Goal: Communication & Community: Answer question/provide support

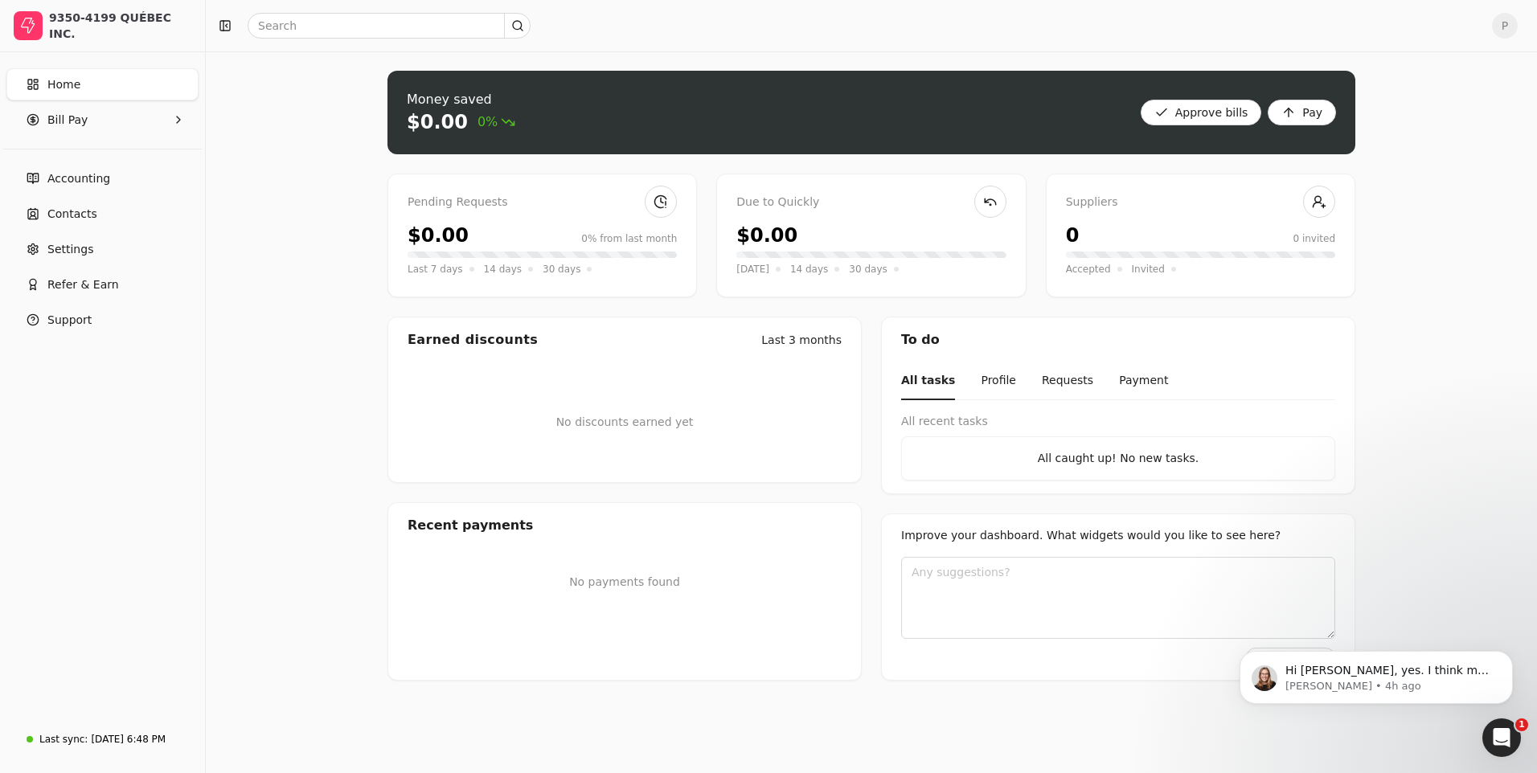
click at [1497, 729] on icon "Open Intercom Messenger" at bounding box center [1502, 738] width 27 height 27
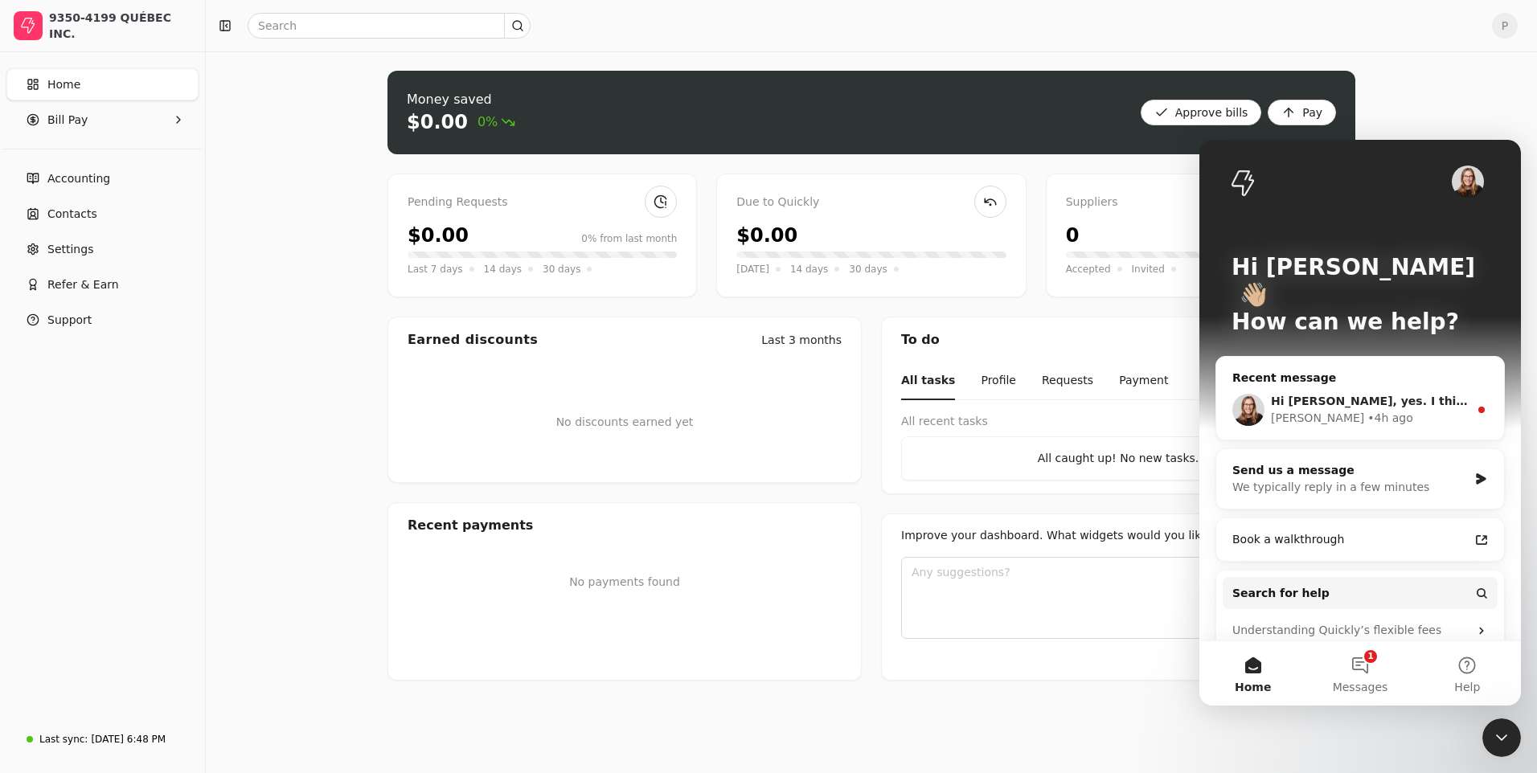
click at [1378, 410] on div "[PERSON_NAME] • 4h ago" at bounding box center [1370, 418] width 198 height 17
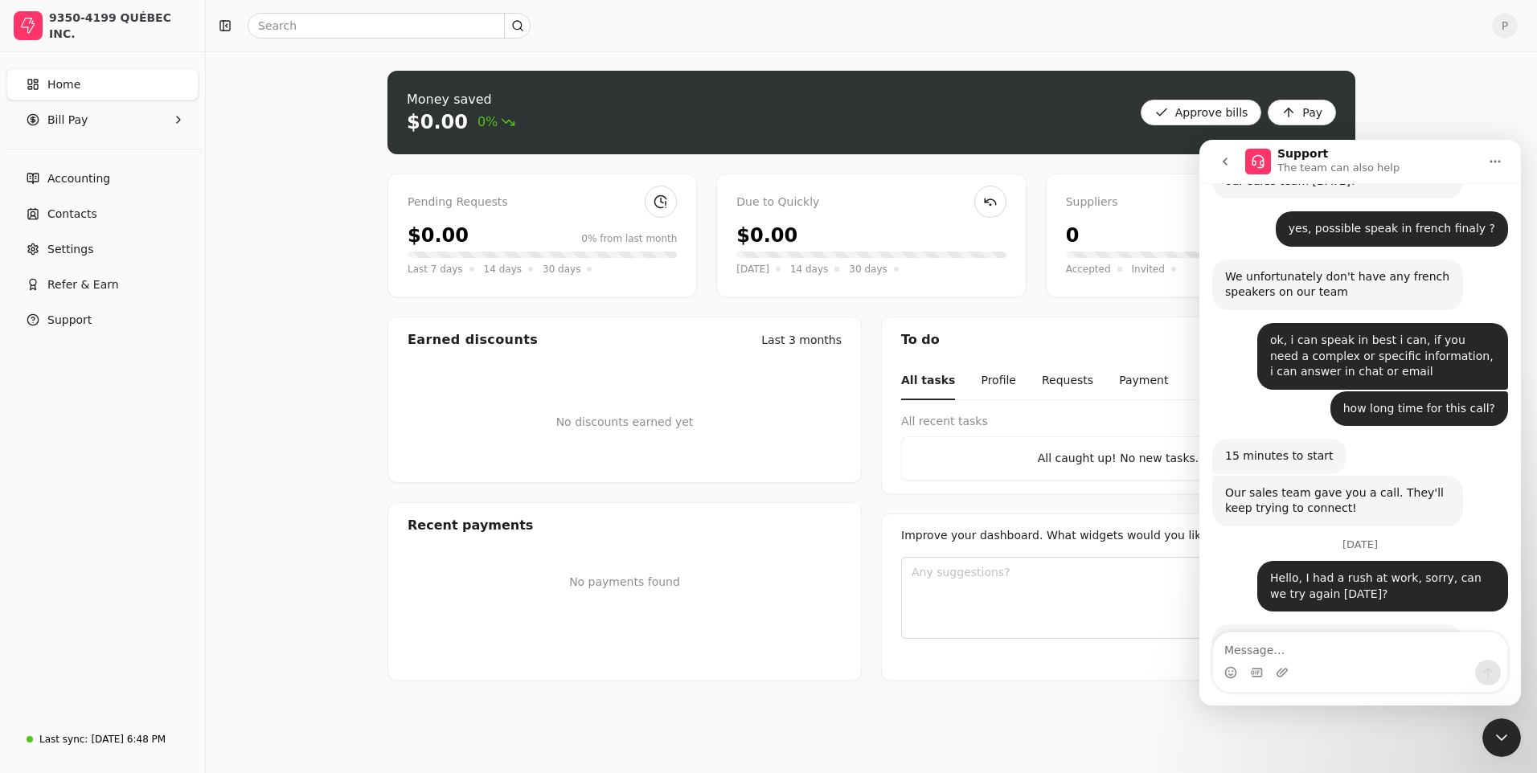
scroll to position [1713, 0]
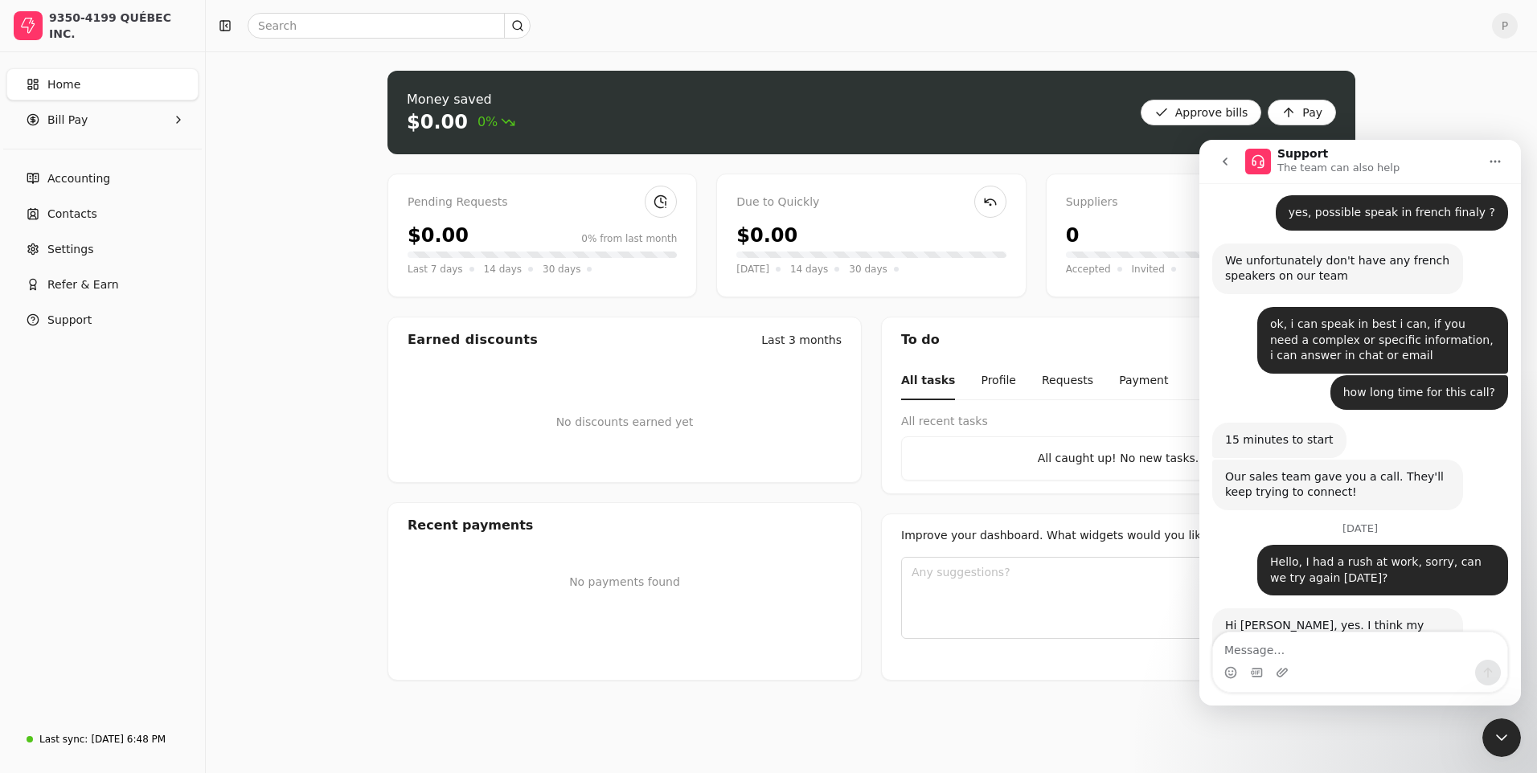
click at [1326, 659] on div "Intercom messenger" at bounding box center [1360, 662] width 294 height 59
click at [1339, 651] on textarea "Message…" at bounding box center [1360, 646] width 294 height 27
click at [1323, 658] on textarea "Message…" at bounding box center [1360, 646] width 294 height 27
click at [1323, 657] on textarea "Message…" at bounding box center [1360, 646] width 294 height 27
click at [1270, 652] on textarea "Message…" at bounding box center [1360, 646] width 294 height 27
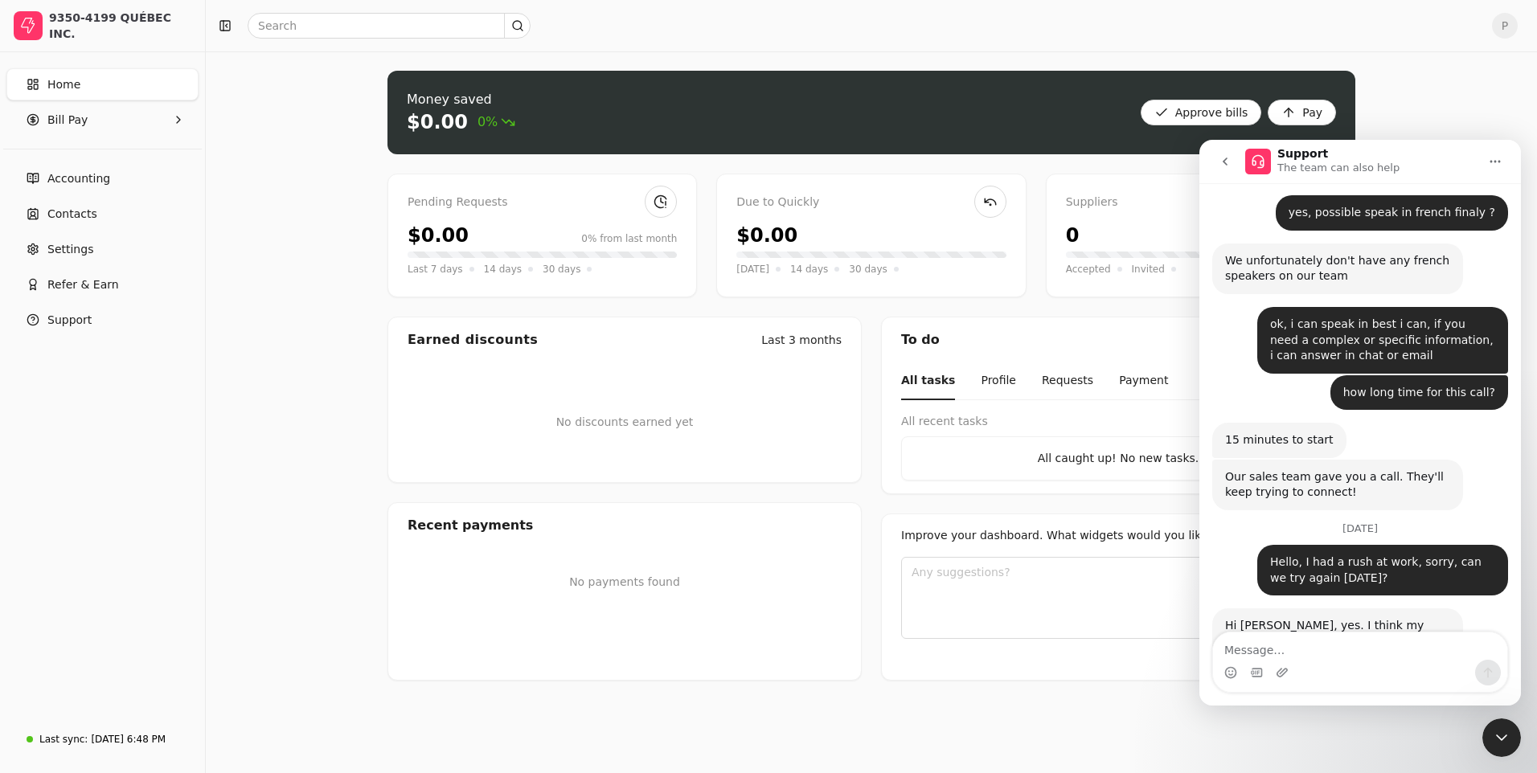
click at [1335, 555] on div "Hello, I had a rush at work, sorry, can we try again [DATE]?" at bounding box center [1382, 570] width 225 height 31
click at [1261, 646] on textarea "Message…" at bounding box center [1360, 646] width 294 height 27
type textarea "hello, what is the phone number ?"
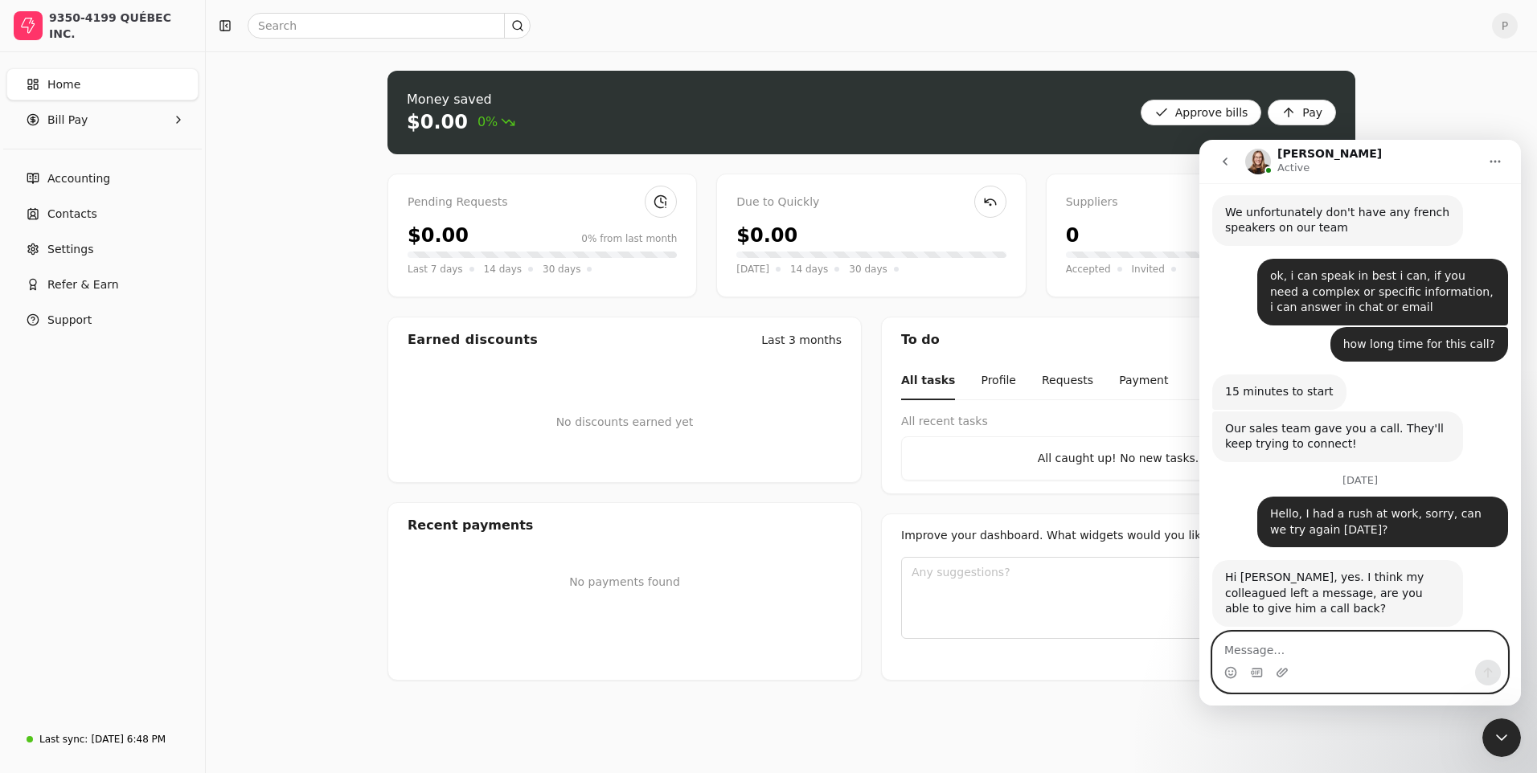
scroll to position [1809, 0]
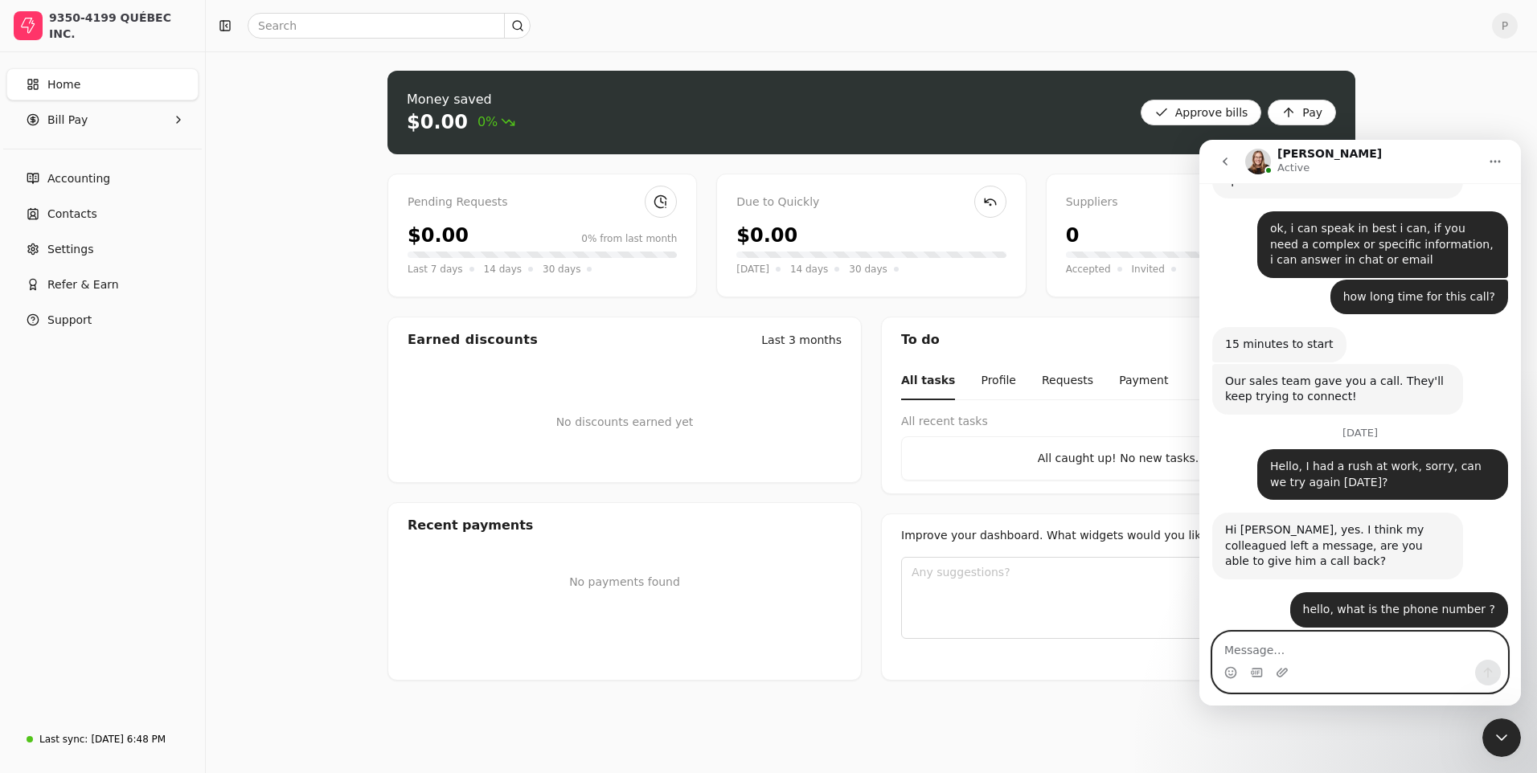
click at [1284, 649] on textarea "Message…" at bounding box center [1360, 646] width 294 height 27
type textarea "name of your colleagued ?"
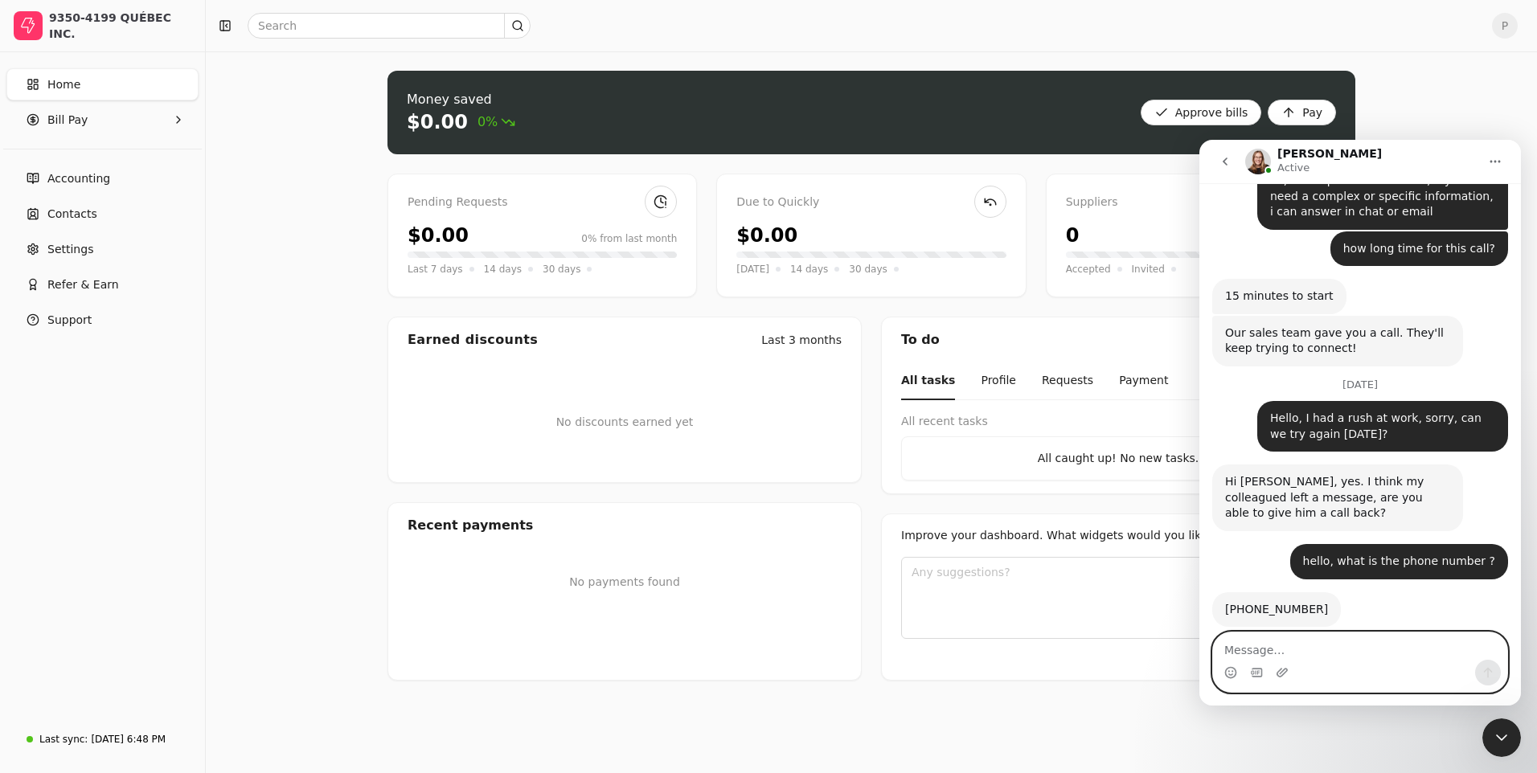
scroll to position [1905, 0]
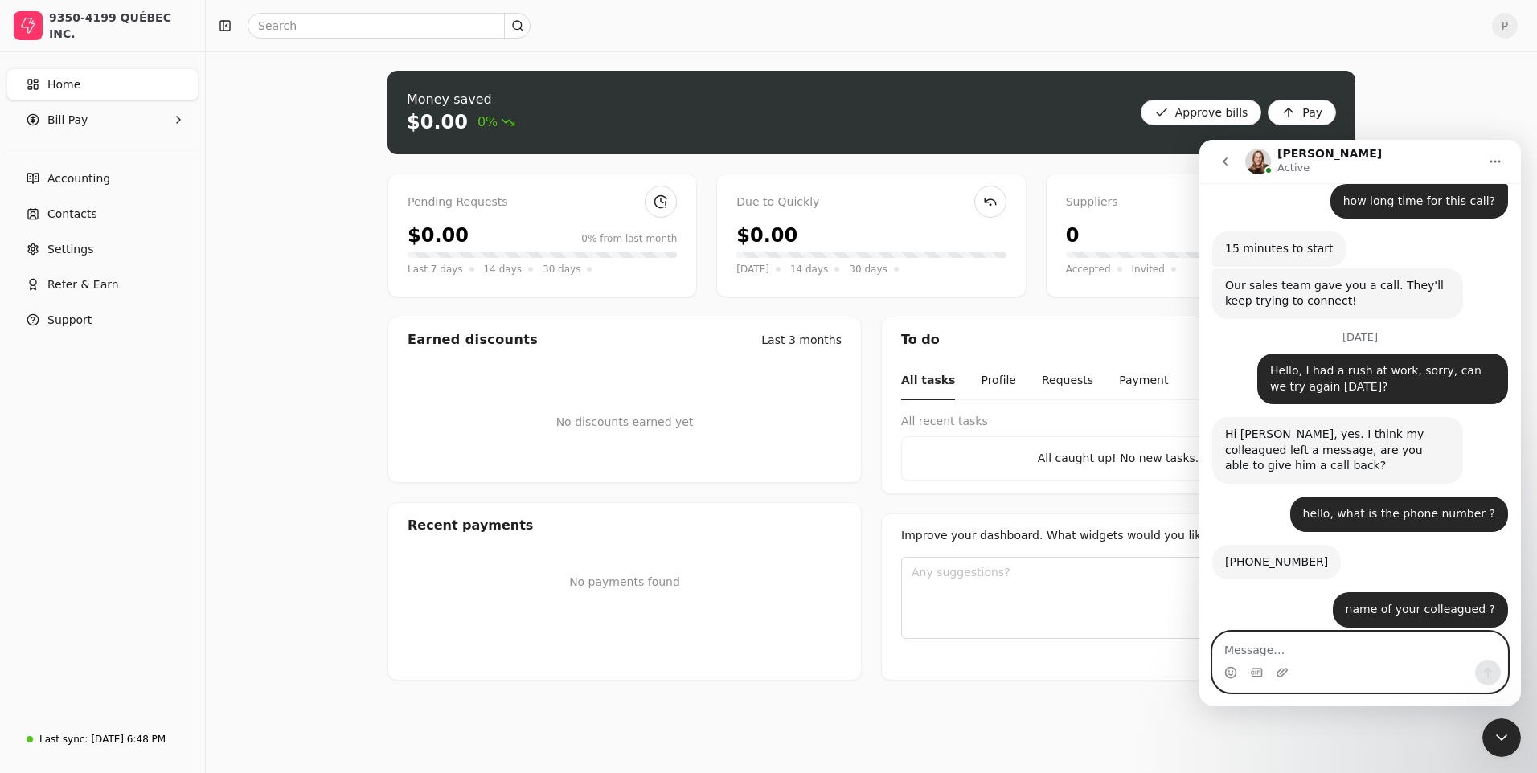
click at [1328, 651] on textarea "Message…" at bounding box center [1360, 646] width 294 height 27
type textarea "ok thx"
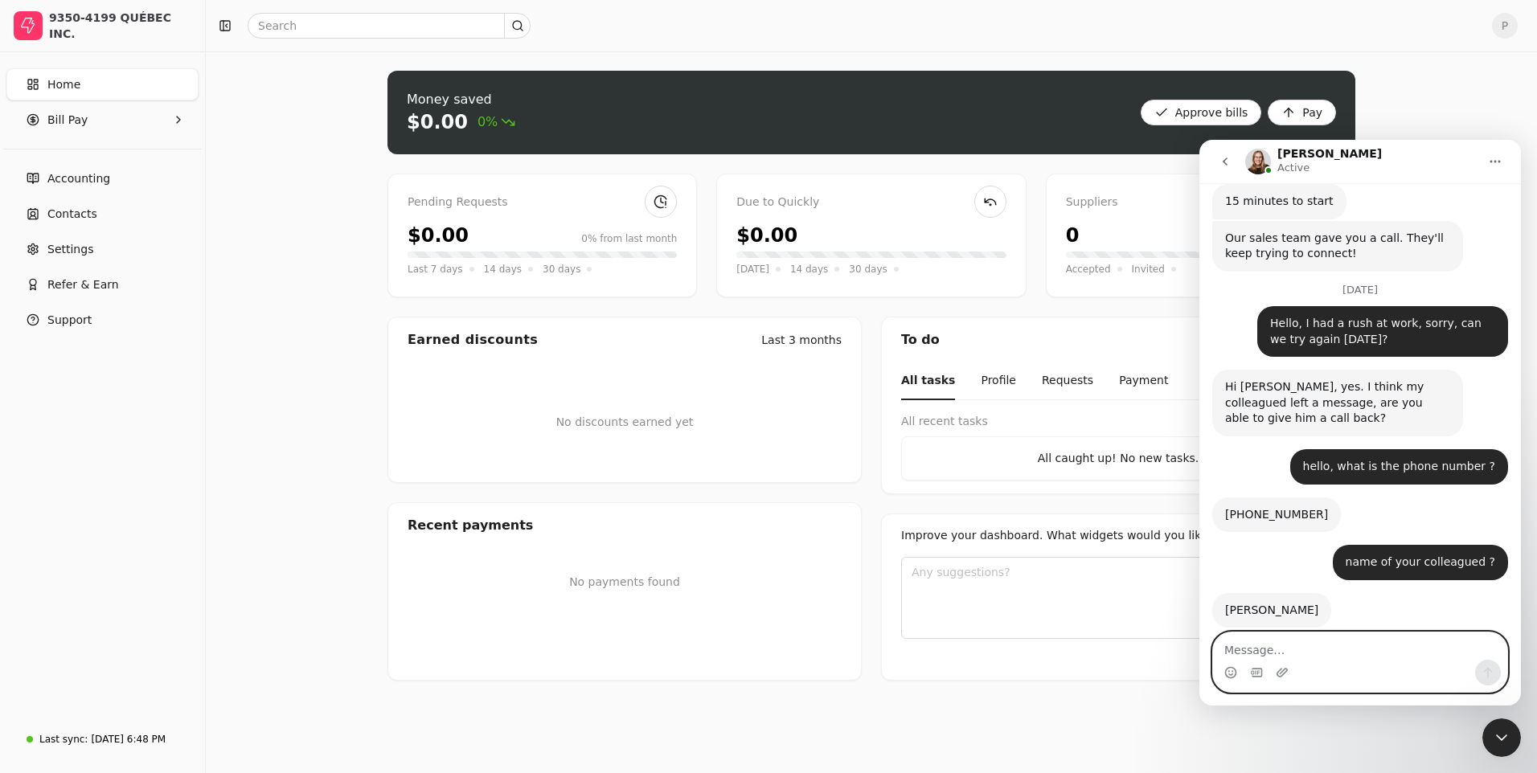
scroll to position [1953, 0]
type textarea "i left message"
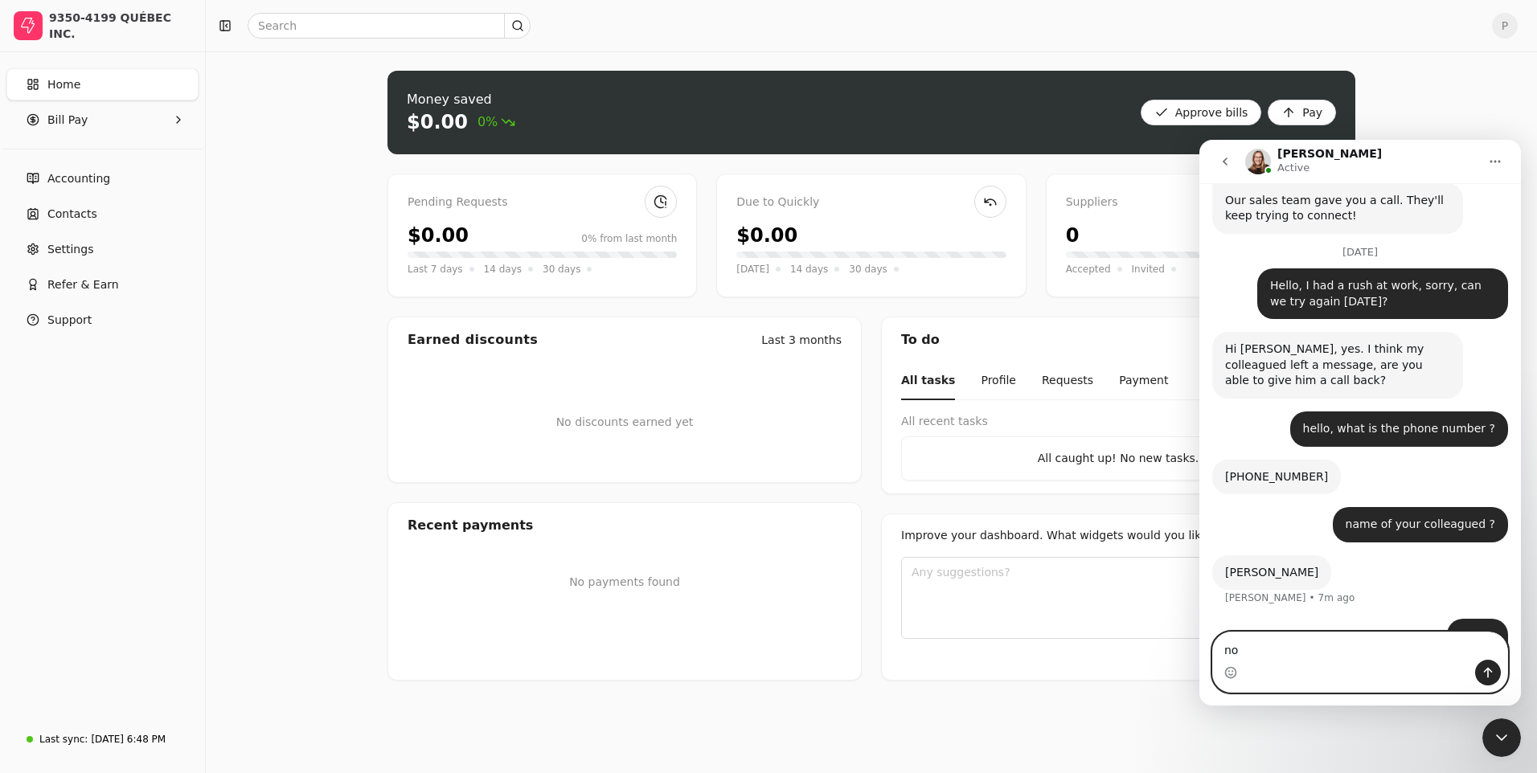
type textarea "n"
type textarea "m"
type textarea "is voicemail"
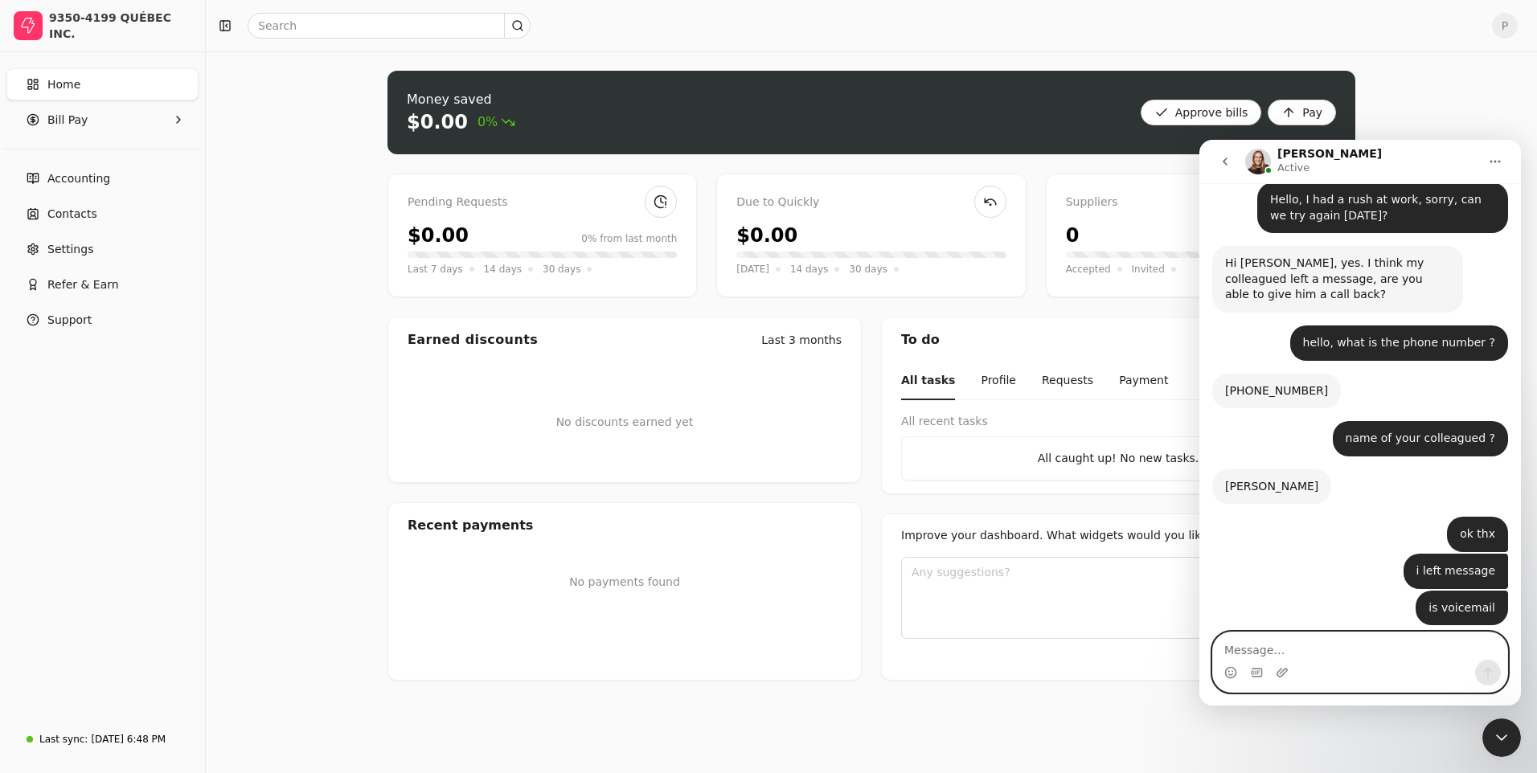
scroll to position [2074, 0]
